Goal: Task Accomplishment & Management: Use online tool/utility

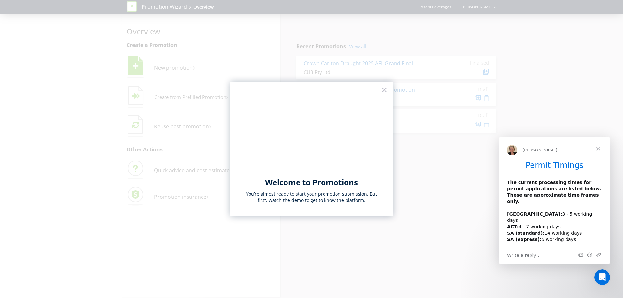
click at [599, 150] on span "Close" at bounding box center [598, 148] width 23 height 23
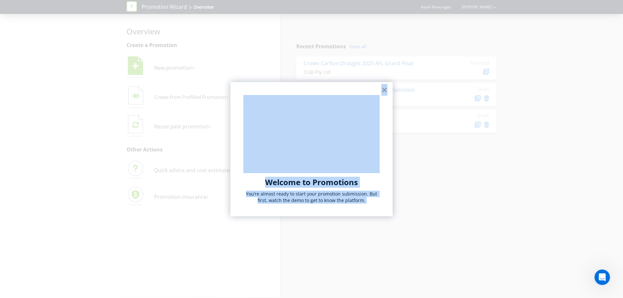
click at [387, 89] on div "Welcome to Promotions You’re almost ready to start your promotion submission. B…" at bounding box center [311, 149] width 162 height 135
click at [386, 89] on button "×" at bounding box center [384, 90] width 6 height 10
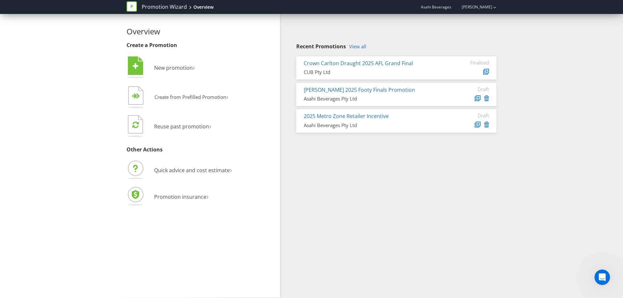
drag, startPoint x: 448, startPoint y: 190, endPoint x: 442, endPoint y: 190, distance: 5.8
click at [442, 190] on div "Overview Create a Promotion  New promotion ›   Create from Prefilled Promoti…" at bounding box center [312, 156] width 380 height 284
click at [201, 170] on span "Quick advice and cost estimate" at bounding box center [192, 170] width 76 height 7
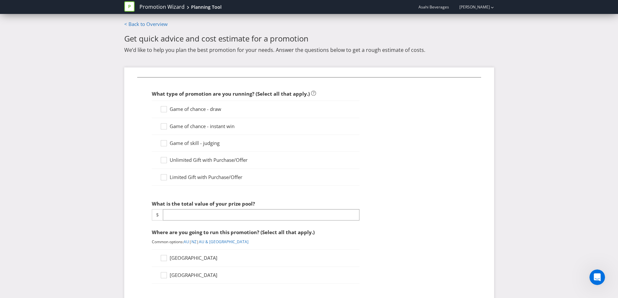
click at [216, 129] on span "Game of chance - instant win" at bounding box center [202, 126] width 65 height 6
click at [0, 0] on input "Game of chance - instant win" at bounding box center [0, 0] width 0 height 0
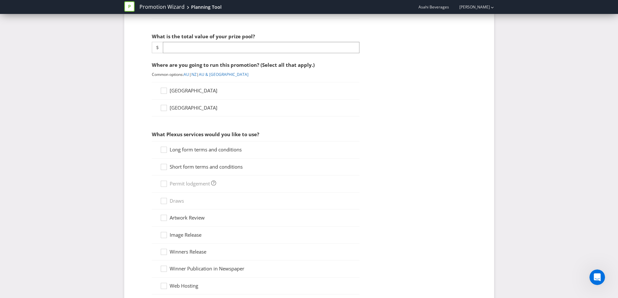
scroll to position [173, 0]
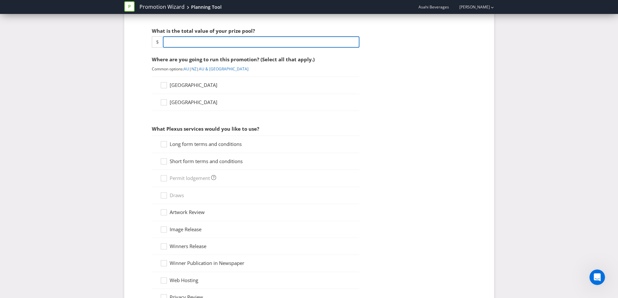
click at [198, 37] on input "number" at bounding box center [261, 41] width 197 height 11
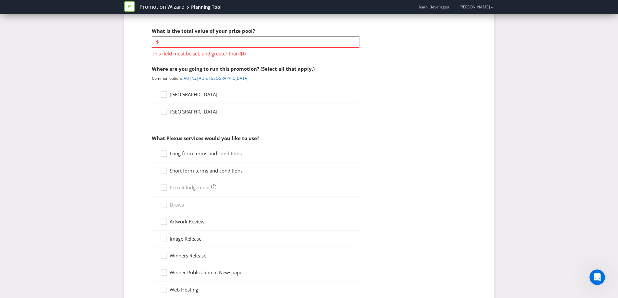
click at [438, 197] on fieldset "What type of promotion are you running? (Select all that apply.) Game of chance…" at bounding box center [309, 153] width 344 height 499
click at [213, 41] on input "number" at bounding box center [261, 41] width 197 height 11
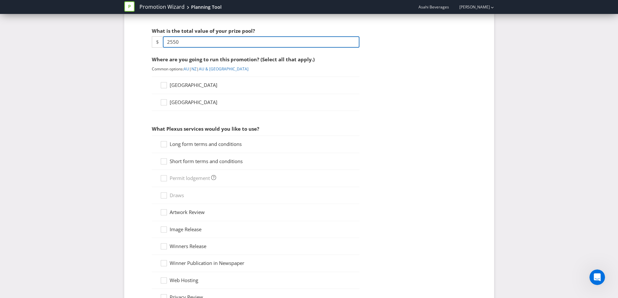
type input "2550"
drag, startPoint x: 180, startPoint y: 91, endPoint x: 186, endPoint y: 84, distance: 8.7
click at [180, 90] on div "[GEOGRAPHIC_DATA]" at bounding box center [256, 85] width 208 height 17
click at [186, 84] on span "[GEOGRAPHIC_DATA]" at bounding box center [194, 85] width 48 height 6
click at [0, 0] on input "[GEOGRAPHIC_DATA]" at bounding box center [0, 0] width 0 height 0
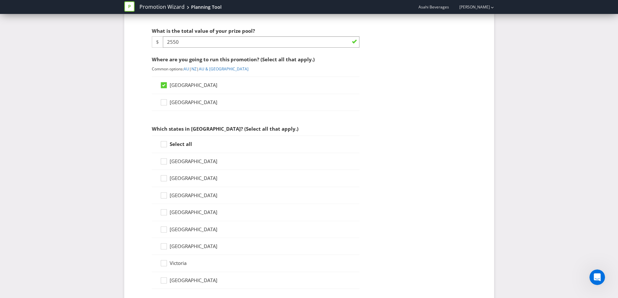
click at [179, 145] on strong "Select all" at bounding box center [181, 144] width 22 height 6
click at [0, 0] on input "Select all" at bounding box center [0, 0] width 0 height 0
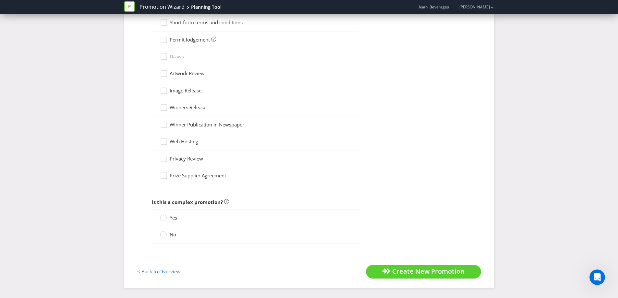
scroll to position [403, 0]
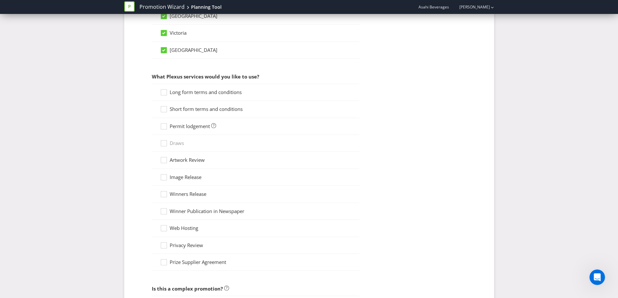
click at [197, 93] on span "Long form terms and conditions" at bounding box center [206, 92] width 72 height 6
click at [0, 0] on input "Long form terms and conditions" at bounding box center [0, 0] width 0 height 0
click at [196, 108] on span "Short form terms and conditions" at bounding box center [206, 109] width 73 height 6
click at [0, 0] on input "Short form terms and conditions" at bounding box center [0, 0] width 0 height 0
click at [189, 126] on span "Permit lodgement" at bounding box center [190, 126] width 40 height 6
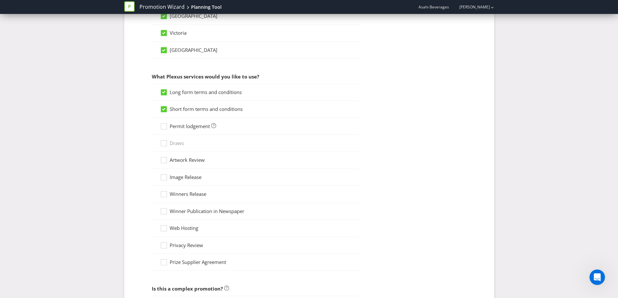
click at [0, 0] on input "Permit lodgement" at bounding box center [0, 0] width 0 height 0
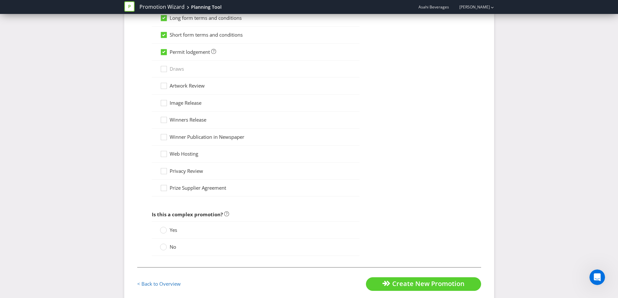
scroll to position [490, 0]
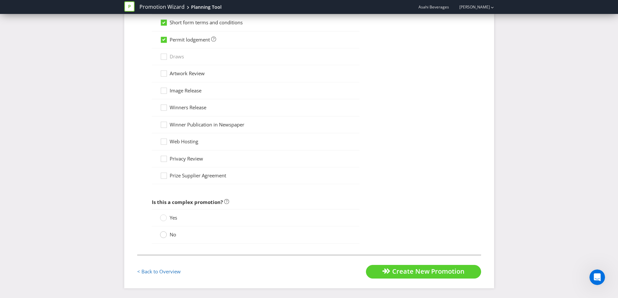
click at [165, 235] on circle at bounding box center [163, 235] width 6 height 6
click at [0, 0] on input "No" at bounding box center [0, 0] width 0 height 0
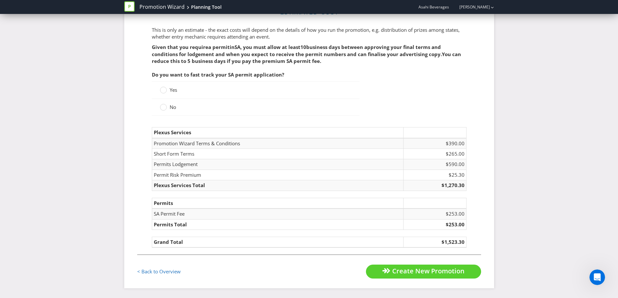
scroll to position [397, 0]
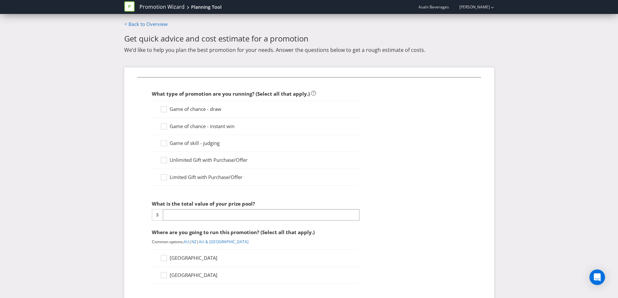
drag, startPoint x: 208, startPoint y: 108, endPoint x: 221, endPoint y: 106, distance: 13.7
click at [208, 108] on span "Game of chance - draw" at bounding box center [196, 109] width 52 height 6
click at [0, 0] on input "Game of chance - draw" at bounding box center [0, 0] width 0 height 0
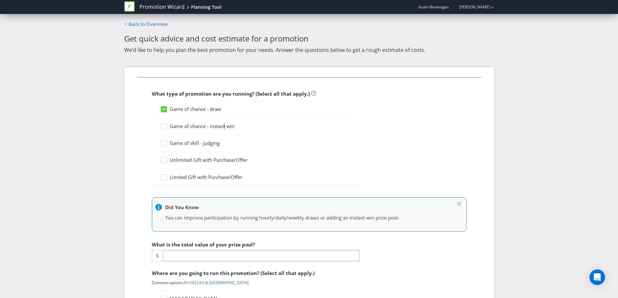
drag, startPoint x: 225, startPoint y: 126, endPoint x: 231, endPoint y: 126, distance: 6.2
click at [225, 126] on span "Game of chance - instant win" at bounding box center [202, 126] width 65 height 6
click at [223, 126] on span "Game of chance - instant win" at bounding box center [202, 126] width 65 height 6
click at [0, 0] on input "Game of chance - instant win" at bounding box center [0, 0] width 0 height 0
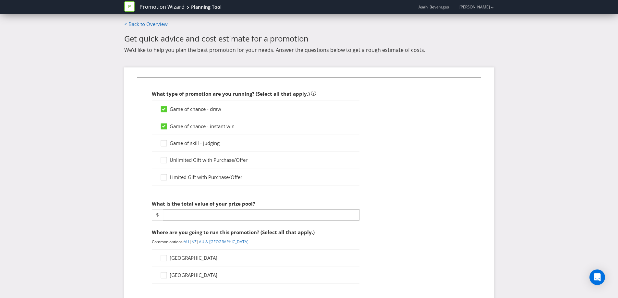
click at [194, 111] on span "Game of chance - draw" at bounding box center [196, 109] width 52 height 6
click at [0, 0] on input "Game of chance - draw" at bounding box center [0, 0] width 0 height 0
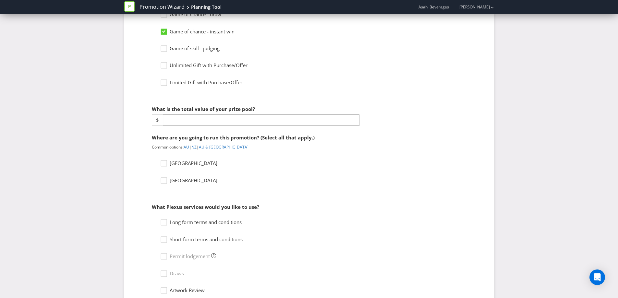
scroll to position [173, 0]
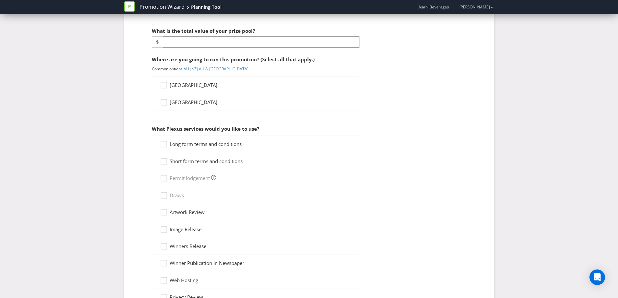
click at [191, 47] on div at bounding box center [256, 47] width 208 height 1
click at [192, 44] on input "number" at bounding box center [261, 41] width 197 height 11
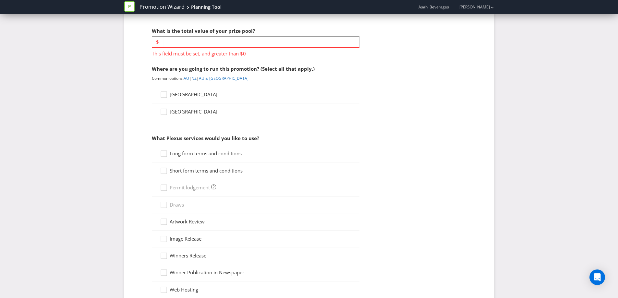
click at [393, 92] on fieldset "What type of promotion are you running? (Select all that apply.) Game of chance…" at bounding box center [309, 153] width 344 height 499
click at [242, 45] on input "number" at bounding box center [261, 41] width 197 height 11
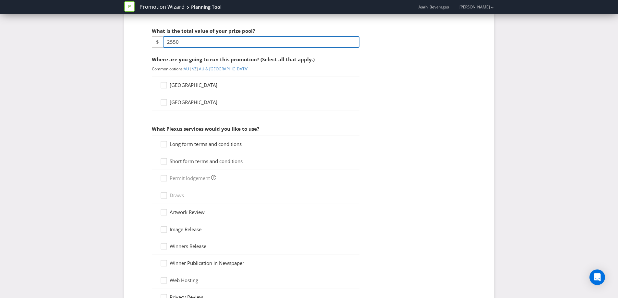
type input "2550"
click at [176, 83] on span "[GEOGRAPHIC_DATA]" at bounding box center [194, 85] width 48 height 6
click at [0, 0] on input "[GEOGRAPHIC_DATA]" at bounding box center [0, 0] width 0 height 0
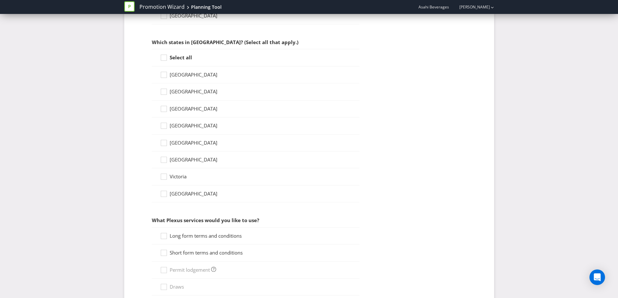
click at [182, 58] on strong "Select all" at bounding box center [181, 57] width 22 height 6
click at [0, 0] on input "Select all" at bounding box center [0, 0] width 0 height 0
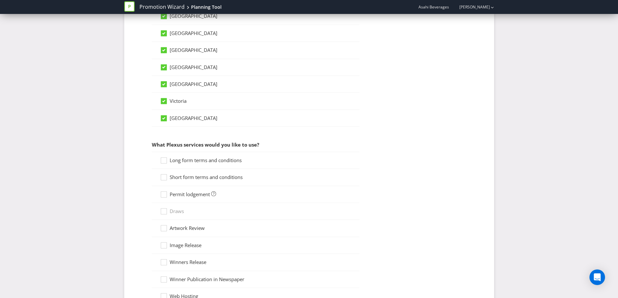
scroll to position [346, 0]
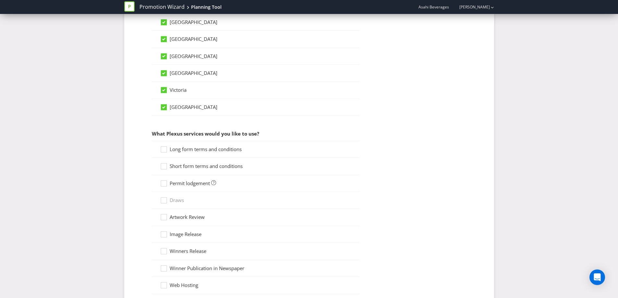
click at [220, 147] on span "Long form terms and conditions" at bounding box center [206, 149] width 72 height 6
click at [0, 0] on input "Long form terms and conditions" at bounding box center [0, 0] width 0 height 0
drag, startPoint x: 214, startPoint y: 166, endPoint x: 234, endPoint y: 172, distance: 20.8
click at [214, 166] on span "Short form terms and conditions" at bounding box center [206, 166] width 73 height 6
click at [0, 0] on input "Short form terms and conditions" at bounding box center [0, 0] width 0 height 0
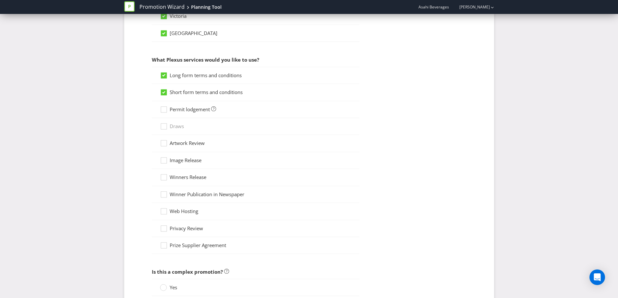
scroll to position [433, 0]
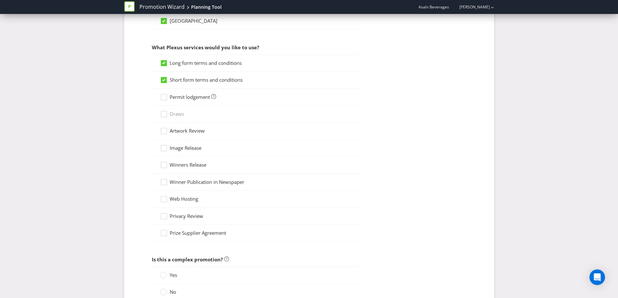
click at [186, 96] on span "Permit lodgement" at bounding box center [190, 97] width 40 height 6
click at [0, 0] on input "Permit lodgement" at bounding box center [0, 0] width 0 height 0
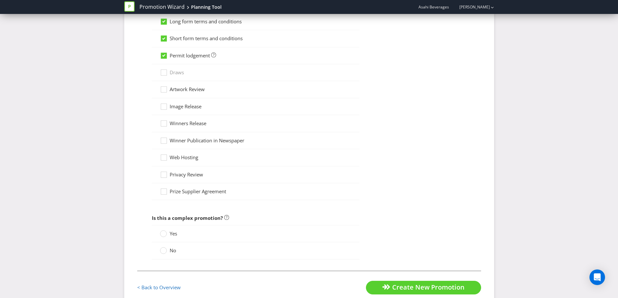
scroll to position [490, 0]
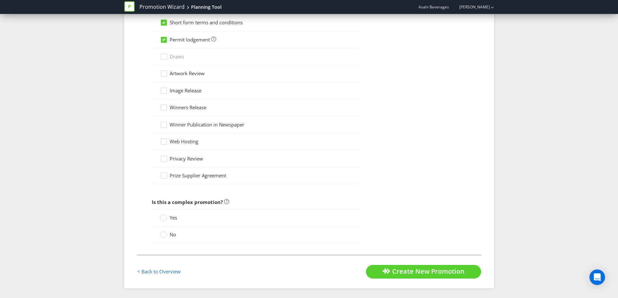
click at [169, 222] on div "Yes" at bounding box center [256, 217] width 208 height 17
click at [170, 232] on span "No" at bounding box center [173, 234] width 6 height 6
click at [0, 0] on input "No" at bounding box center [0, 0] width 0 height 0
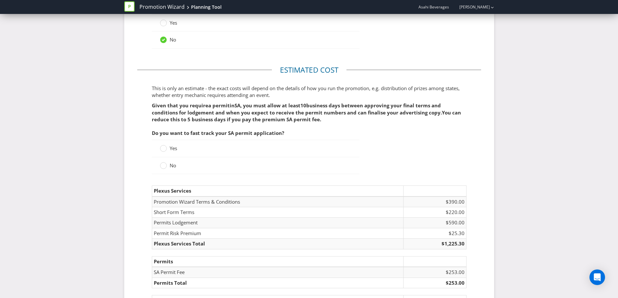
scroll to position [743, 0]
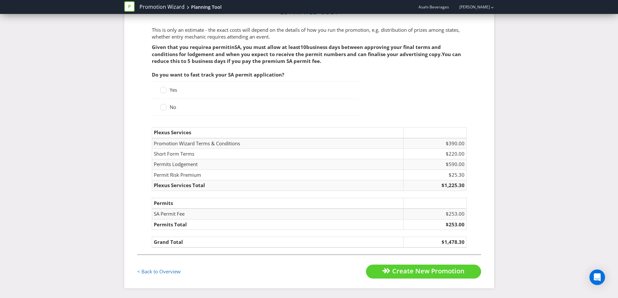
click at [162, 166] on td "Permits Lodgement" at bounding box center [277, 164] width 251 height 10
drag, startPoint x: 171, startPoint y: 164, endPoint x: 450, endPoint y: 171, distance: 279.5
click at [445, 169] on tr "Permits Lodgement $590.00" at bounding box center [309, 164] width 314 height 10
click at [451, 171] on td "$25.30" at bounding box center [434, 175] width 63 height 10
click at [426, 165] on td "$590.00" at bounding box center [434, 164] width 63 height 10
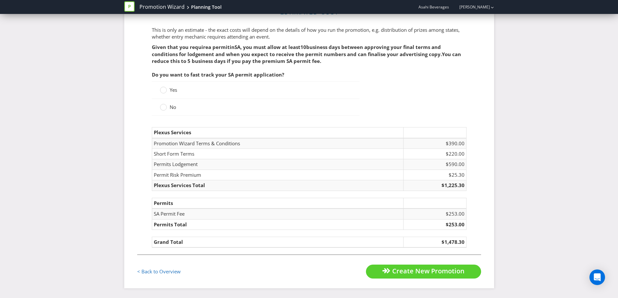
click at [260, 182] on td "Plexus Services Total" at bounding box center [277, 185] width 251 height 10
click at [178, 171] on td "Permit Risk Premium" at bounding box center [277, 175] width 251 height 10
drag, startPoint x: 176, startPoint y: 152, endPoint x: 433, endPoint y: 161, distance: 257.2
click at [396, 161] on tbody "Promotion Wizard Terms & Conditions $390.00 Short Form Terms $220.00 Permits Lo…" at bounding box center [309, 164] width 314 height 53
click at [455, 166] on td "$590.00" at bounding box center [434, 164] width 63 height 10
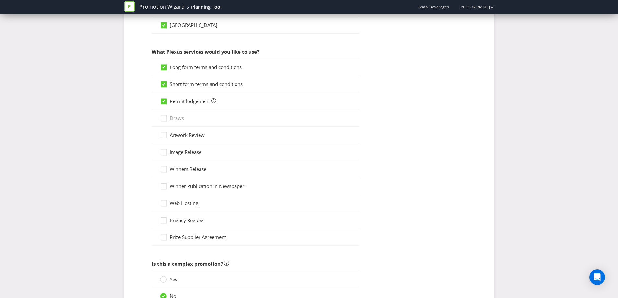
scroll to position [397, 0]
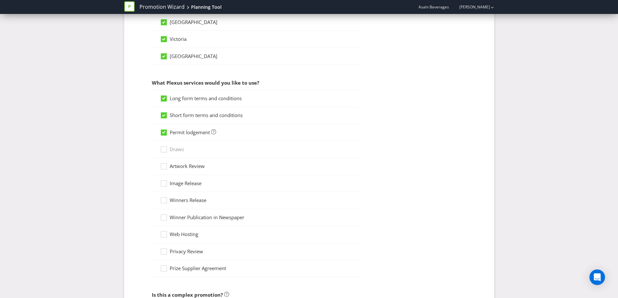
click at [192, 165] on span "Artwork Review" at bounding box center [187, 166] width 35 height 6
click at [0, 0] on input "Artwork Review" at bounding box center [0, 0] width 0 height 0
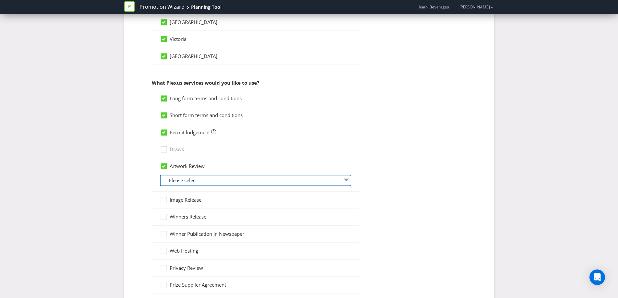
drag, startPoint x: 229, startPoint y: 182, endPoint x: 221, endPoint y: 185, distance: 8.4
click at [229, 182] on select "-- Please select -- 1 piece 2-4 pieces (provided at same time) 5-7 pieces (prov…" at bounding box center [255, 180] width 191 height 11
select select "MARKETING_REVIEW_1"
click at [160, 175] on select "-- Please select -- 1 piece 2-4 pieces (provided at same time) 5-7 pieces (prov…" at bounding box center [255, 180] width 191 height 11
click at [394, 199] on fieldset "What type of promotion are you running? (Select all that apply.) Game of chance…" at bounding box center [309, 22] width 344 height 684
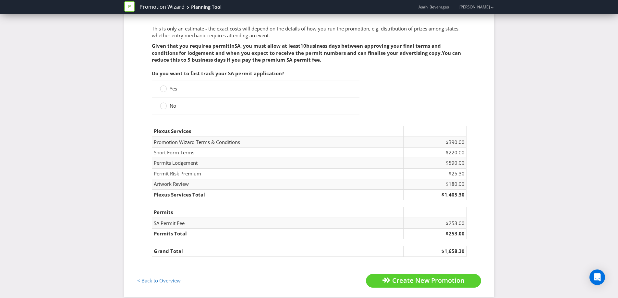
scroll to position [770, 0]
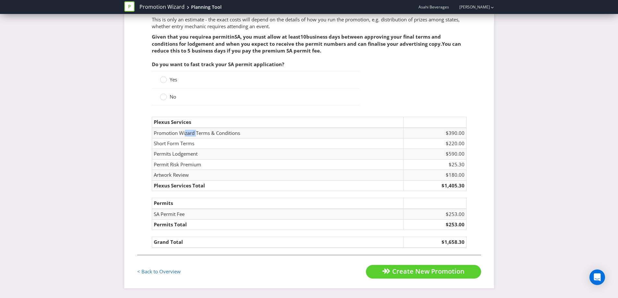
click at [203, 134] on td "Promotion Wizard Terms & Conditions" at bounding box center [277, 133] width 251 height 11
drag, startPoint x: 183, startPoint y: 141, endPoint x: 177, endPoint y: 154, distance: 13.6
click at [203, 141] on td "Short Form Terms" at bounding box center [277, 143] width 251 height 10
drag, startPoint x: 190, startPoint y: 156, endPoint x: 204, endPoint y: 156, distance: 14.0
click at [204, 156] on td "Permits Lodgement" at bounding box center [277, 154] width 251 height 10
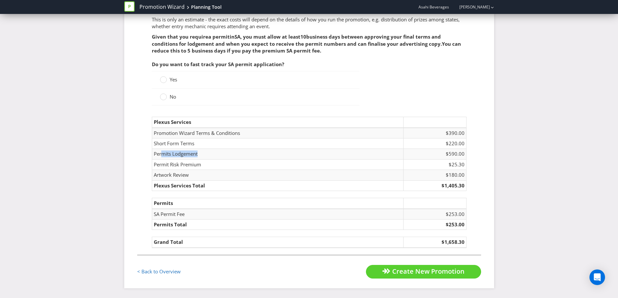
click at [248, 156] on td "Permits Lodgement" at bounding box center [277, 154] width 251 height 10
drag, startPoint x: 432, startPoint y: 166, endPoint x: 464, endPoint y: 166, distance: 32.1
click at [463, 166] on tr "Permit Risk Premium $25.30" at bounding box center [309, 164] width 314 height 10
click at [465, 167] on td "$25.30" at bounding box center [434, 164] width 63 height 10
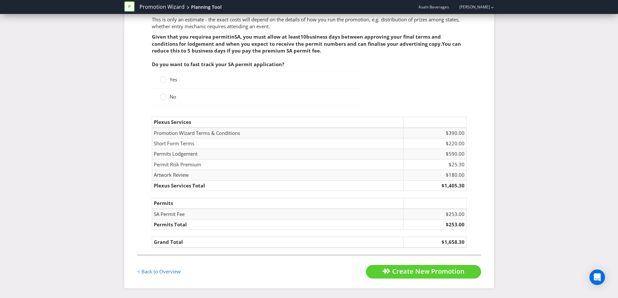
click at [171, 95] on span "No" at bounding box center [173, 96] width 6 height 6
click at [0, 0] on input "No" at bounding box center [0, 0] width 0 height 0
